Goal: Find specific page/section: Find specific page/section

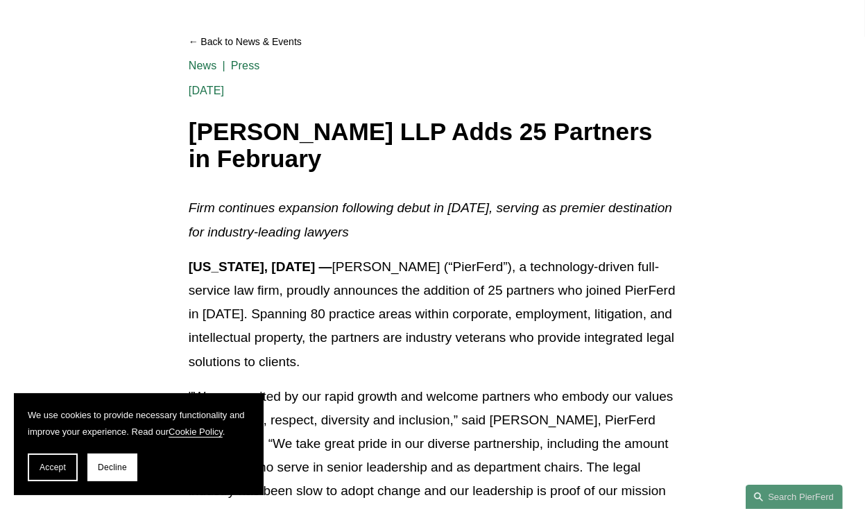
scroll to position [136, 0]
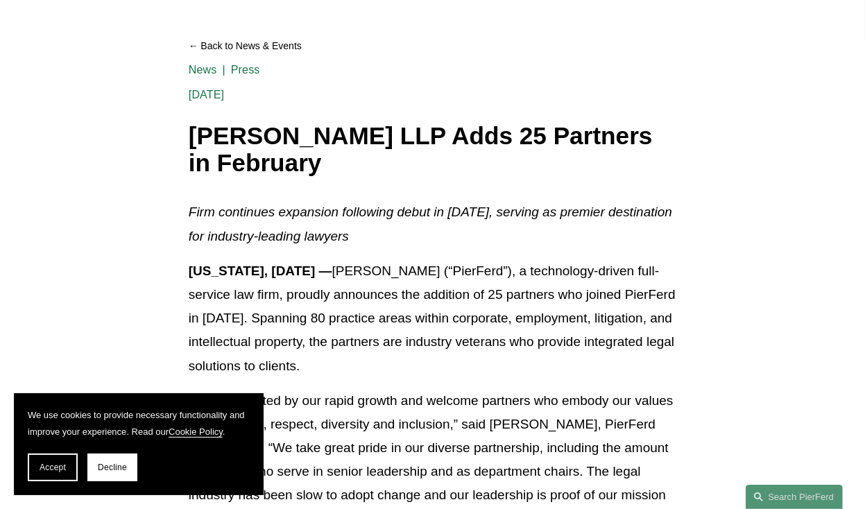
click at [616, 411] on p ""We are excited by our rapid growth and welcome partners who embody our values …" at bounding box center [433, 460] width 488 height 142
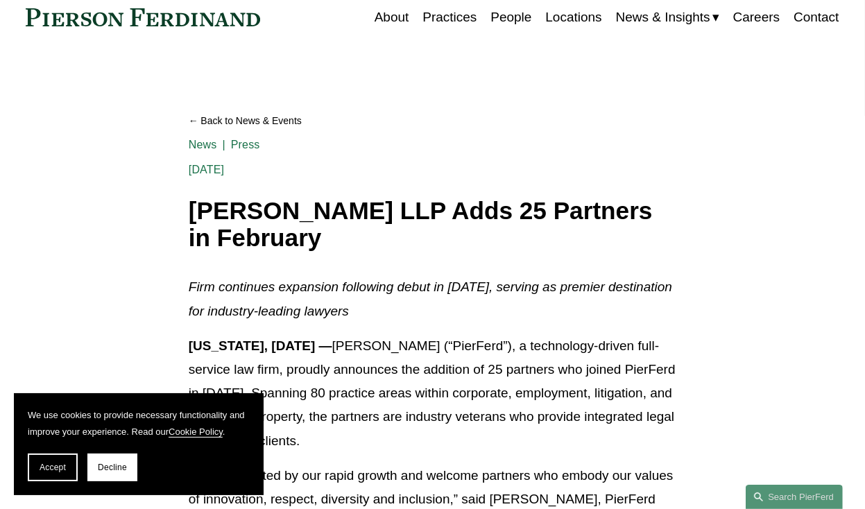
scroll to position [0, 0]
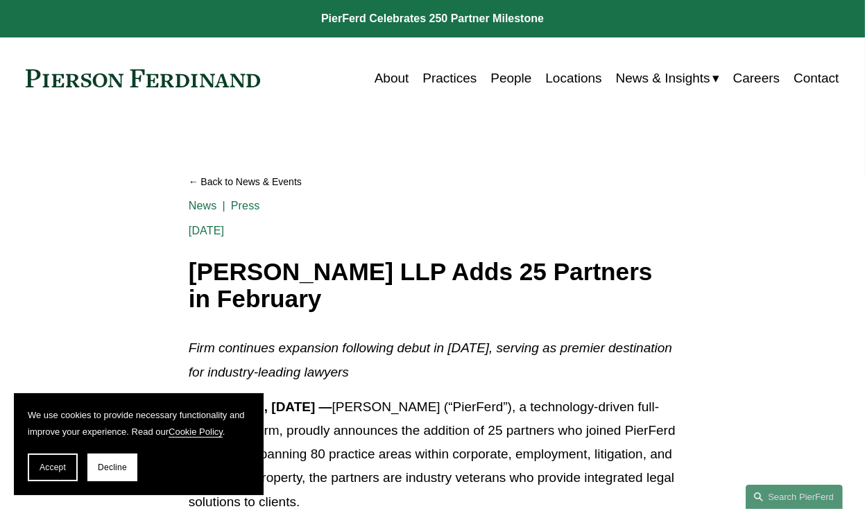
click at [512, 76] on link "People" at bounding box center [511, 78] width 41 height 26
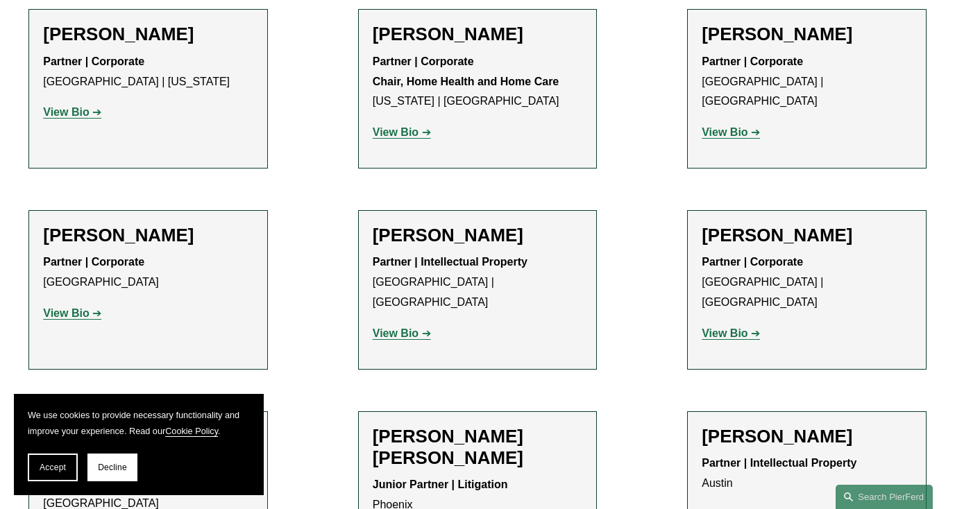
scroll to position [1180, 0]
click at [744, 126] on strong "View Bio" at bounding box center [725, 132] width 46 height 12
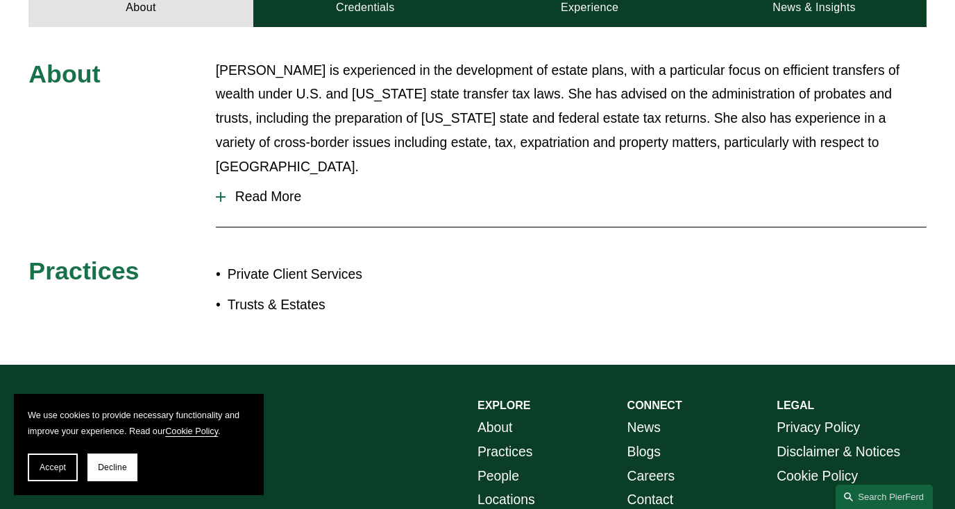
scroll to position [611, 0]
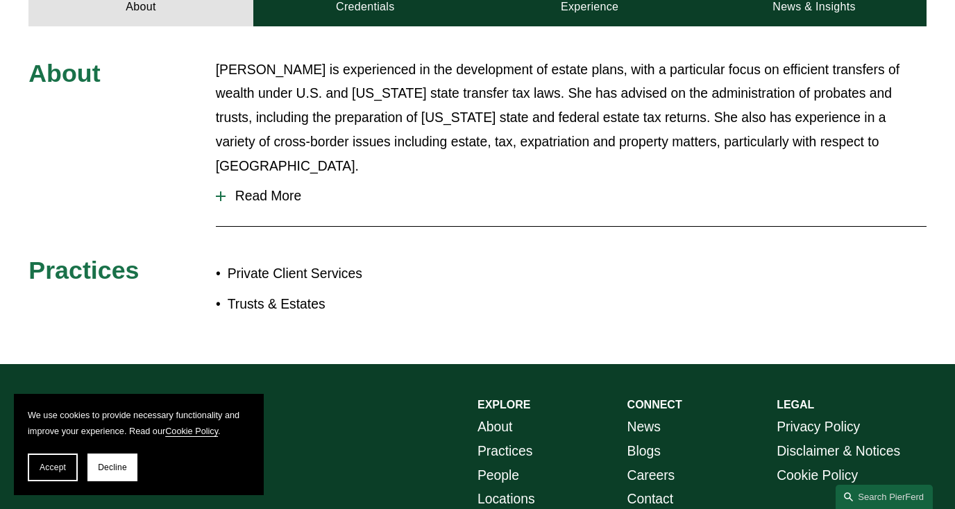
click at [280, 189] on span "Read More" at bounding box center [576, 196] width 701 height 15
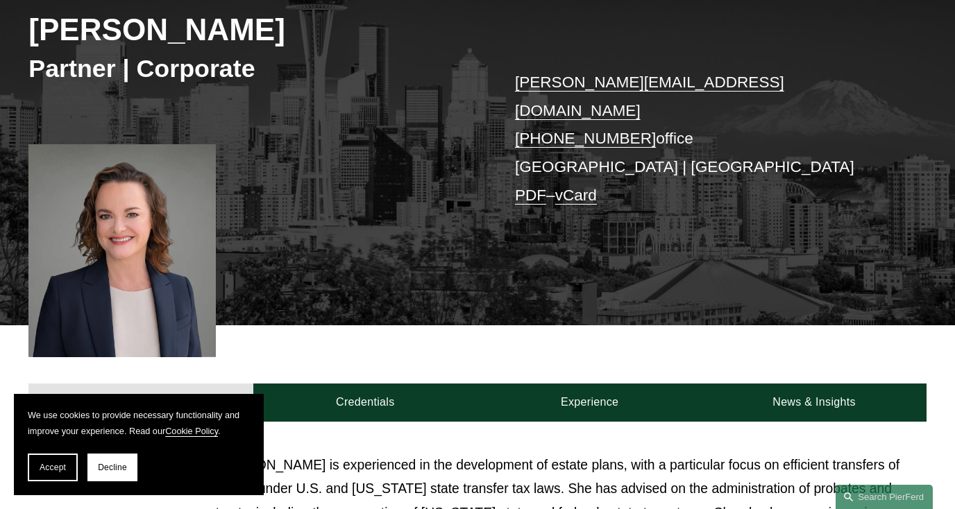
scroll to position [219, 0]
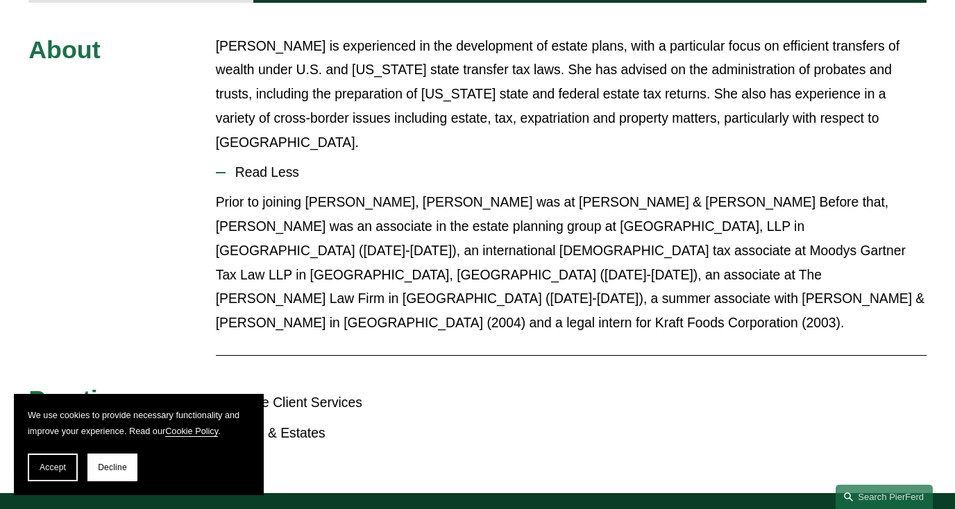
scroll to position [635, 0]
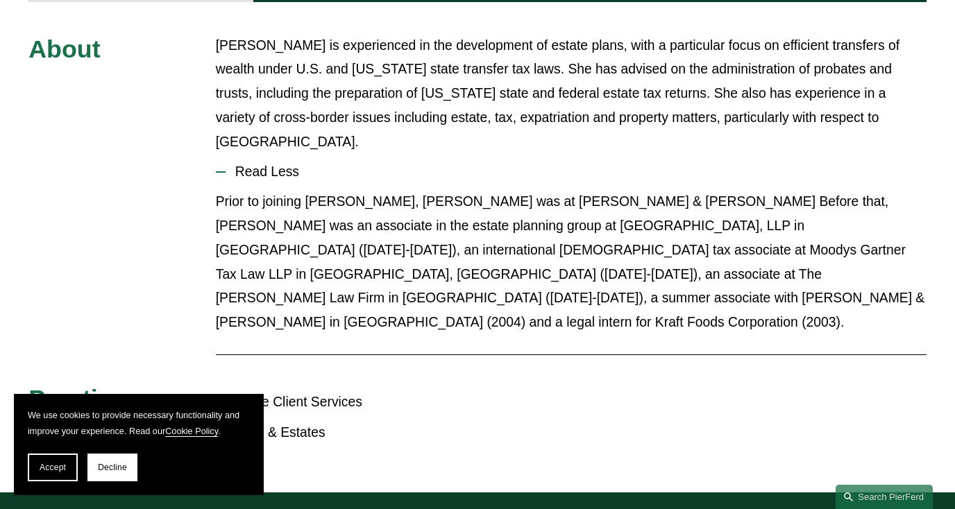
click at [53, 472] on span "Accept" at bounding box center [53, 468] width 26 height 10
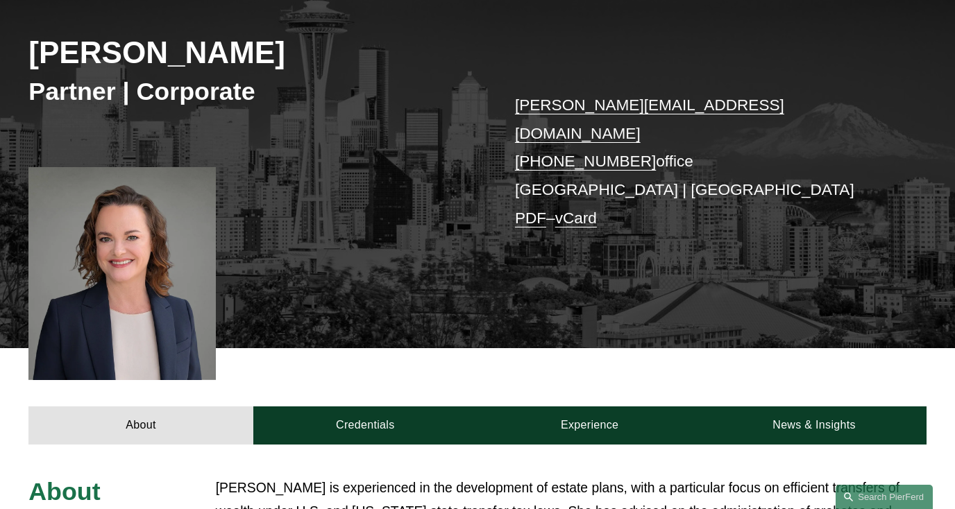
scroll to position [192, 0]
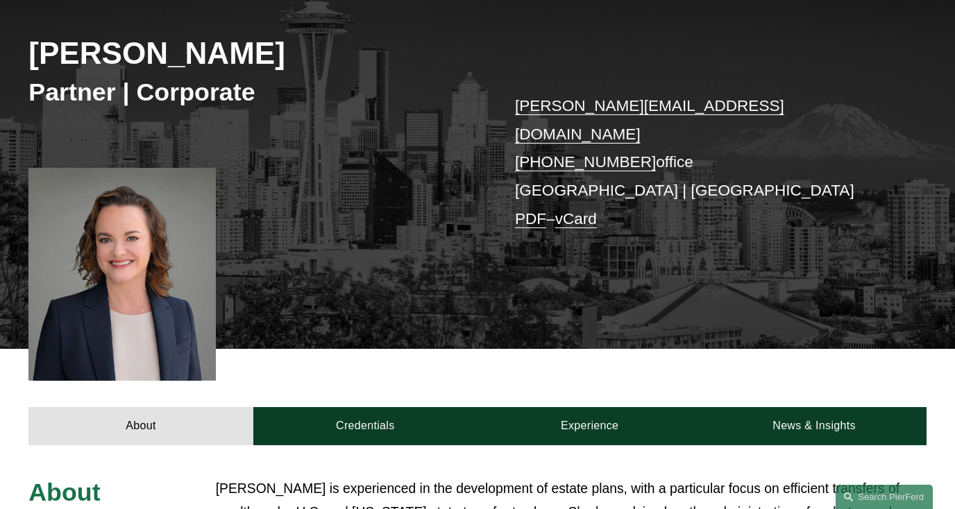
click at [527, 210] on link "PDF" at bounding box center [530, 218] width 31 height 17
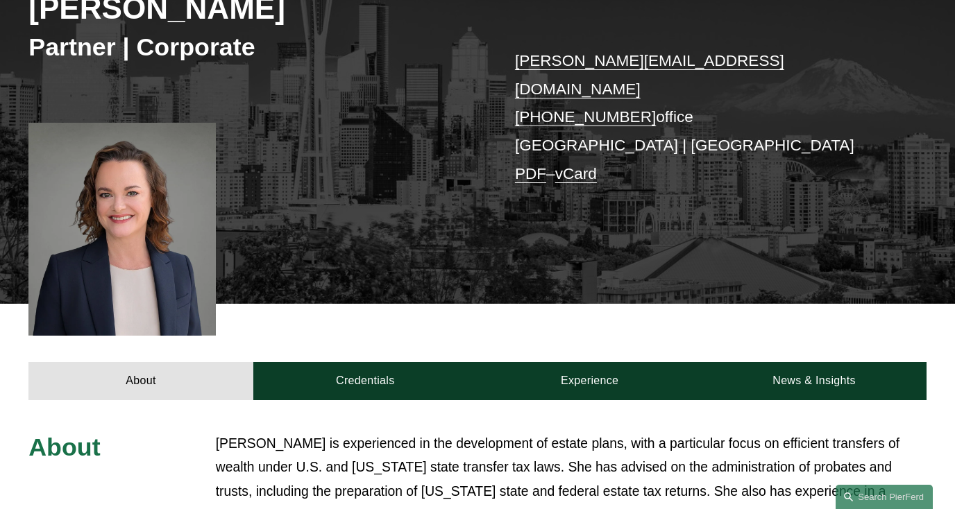
scroll to position [0, 0]
